Goal: Transaction & Acquisition: Download file/media

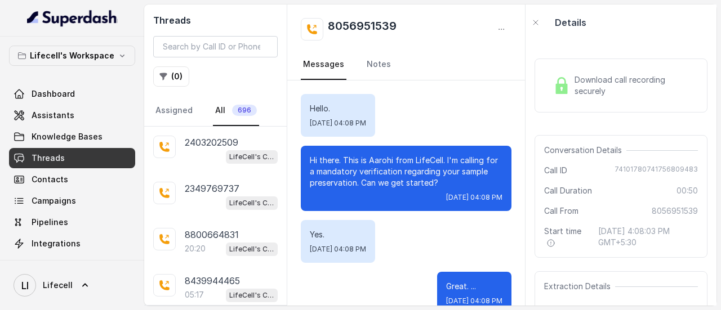
scroll to position [367, 0]
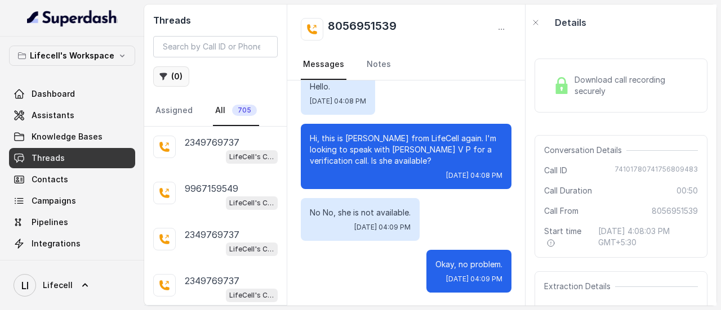
click at [170, 79] on button "( 0 )" at bounding box center [171, 76] width 36 height 20
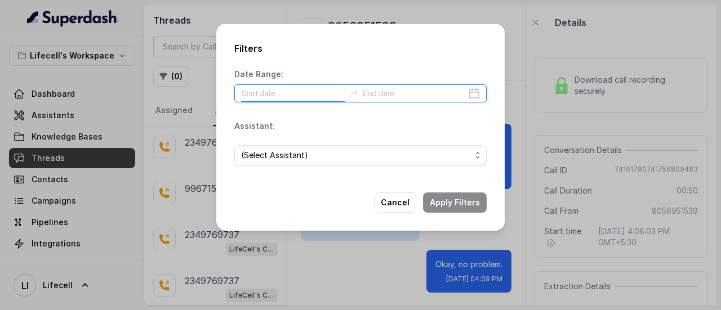
click at [290, 95] on input at bounding box center [293, 93] width 104 height 12
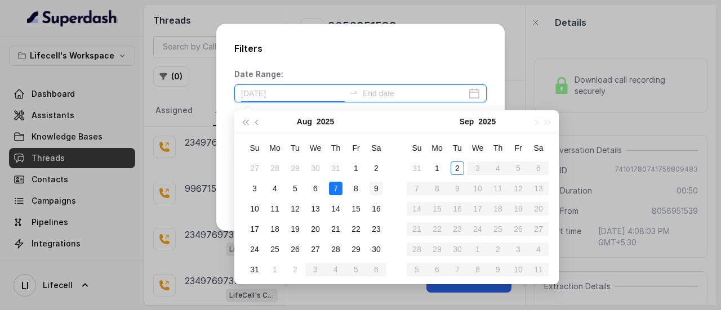
type input "2025-08-09"
type input "2025-09-02"
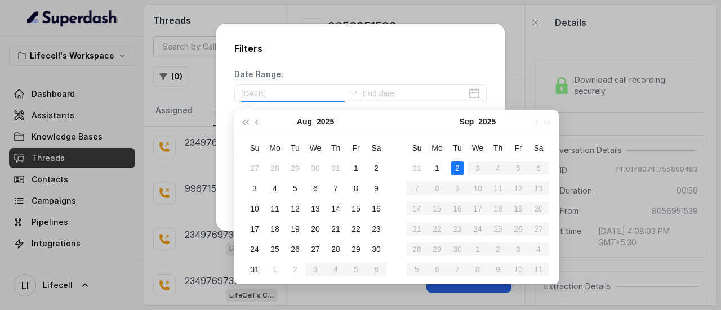
click at [452, 170] on div "2" at bounding box center [458, 169] width 14 height 14
type input "2025-09-02"
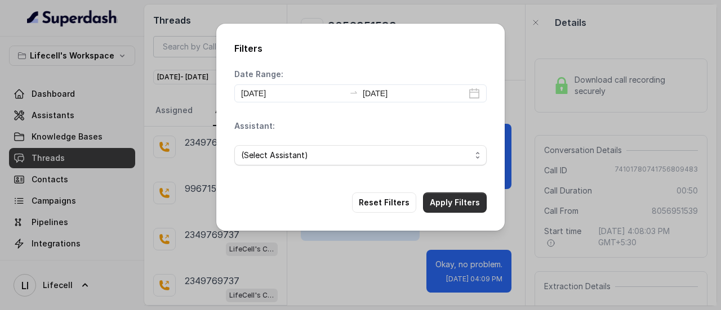
click at [458, 202] on button "Apply Filters" at bounding box center [455, 203] width 64 height 20
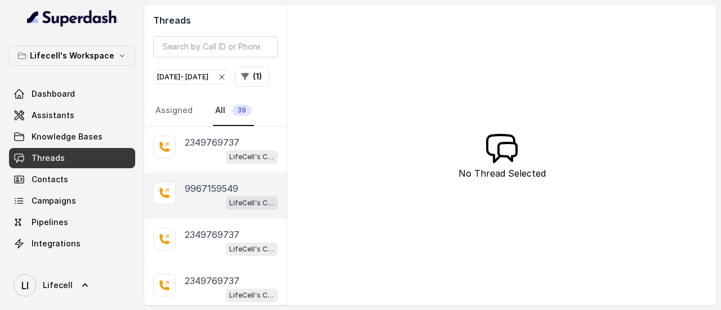
click at [229, 196] on div "9967159549 LifeCell's Call Assistant" at bounding box center [215, 196] width 143 height 46
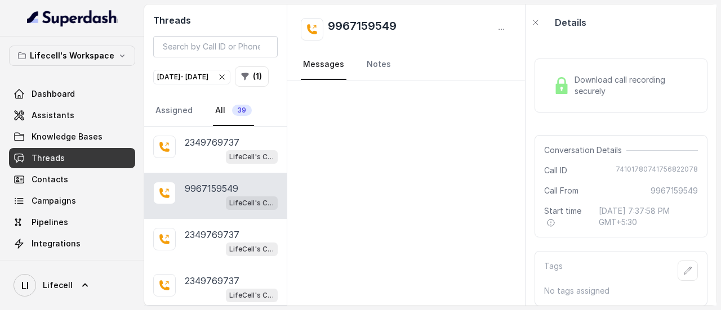
click at [592, 84] on span "Download call recording securely" at bounding box center [634, 85] width 119 height 23
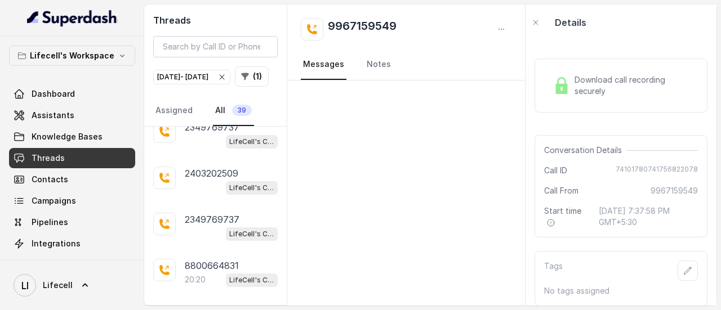
scroll to position [394, 0]
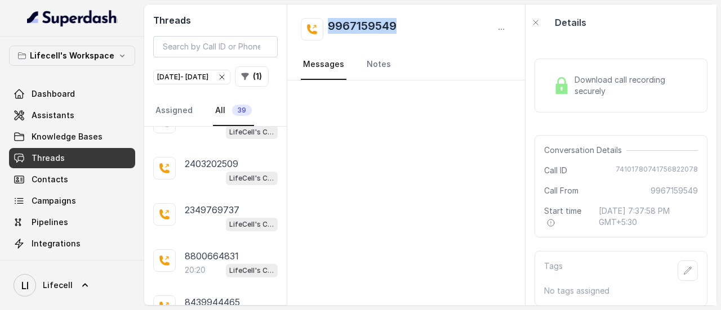
drag, startPoint x: 400, startPoint y: 19, endPoint x: 326, endPoint y: 26, distance: 74.2
click at [326, 26] on div "9967159549" at bounding box center [406, 29] width 211 height 23
copy h2 "9967159549"
